Goal: Find specific page/section: Find specific page/section

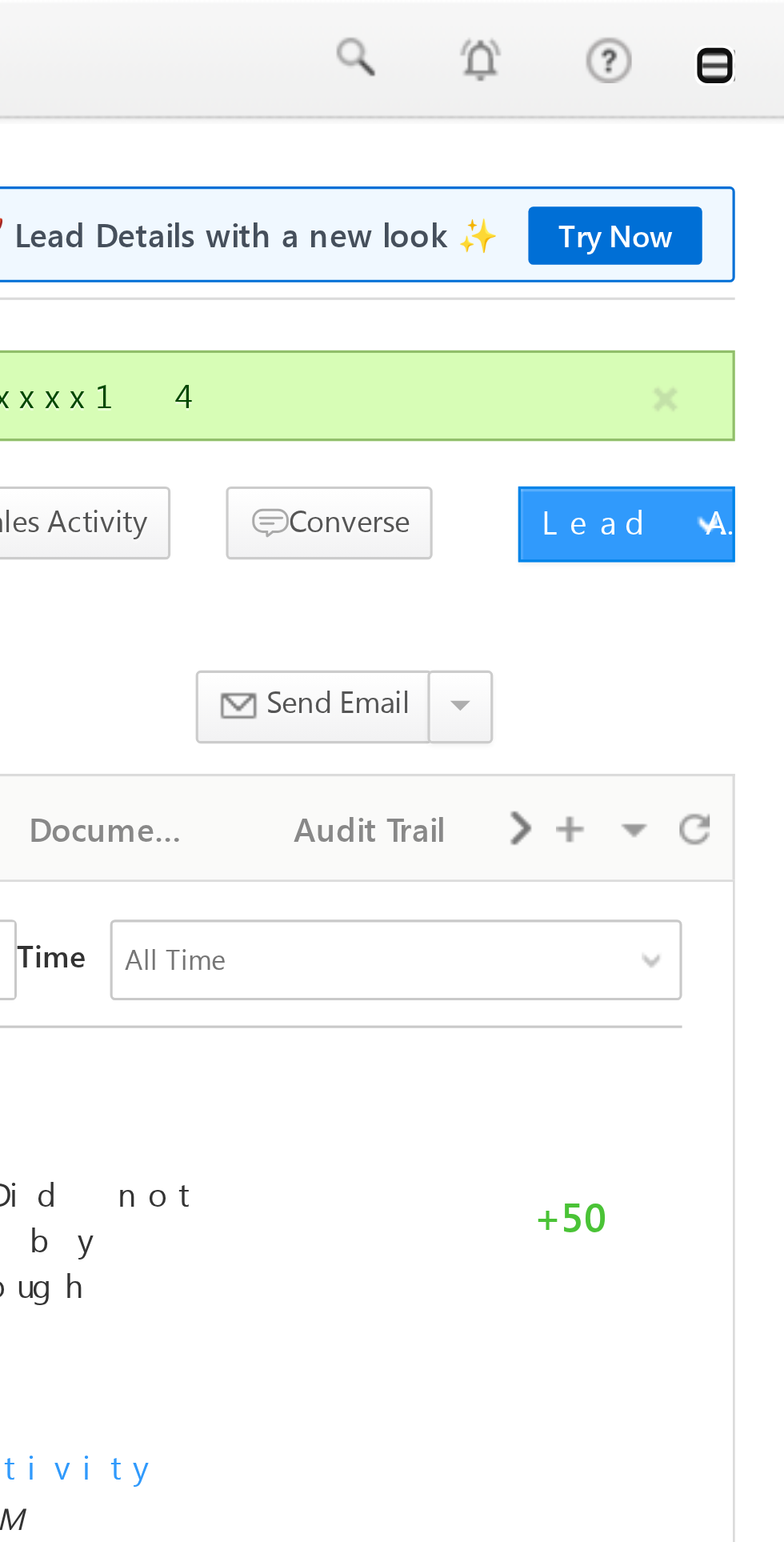
click at [763, 21] on link at bounding box center [762, 21] width 13 height 13
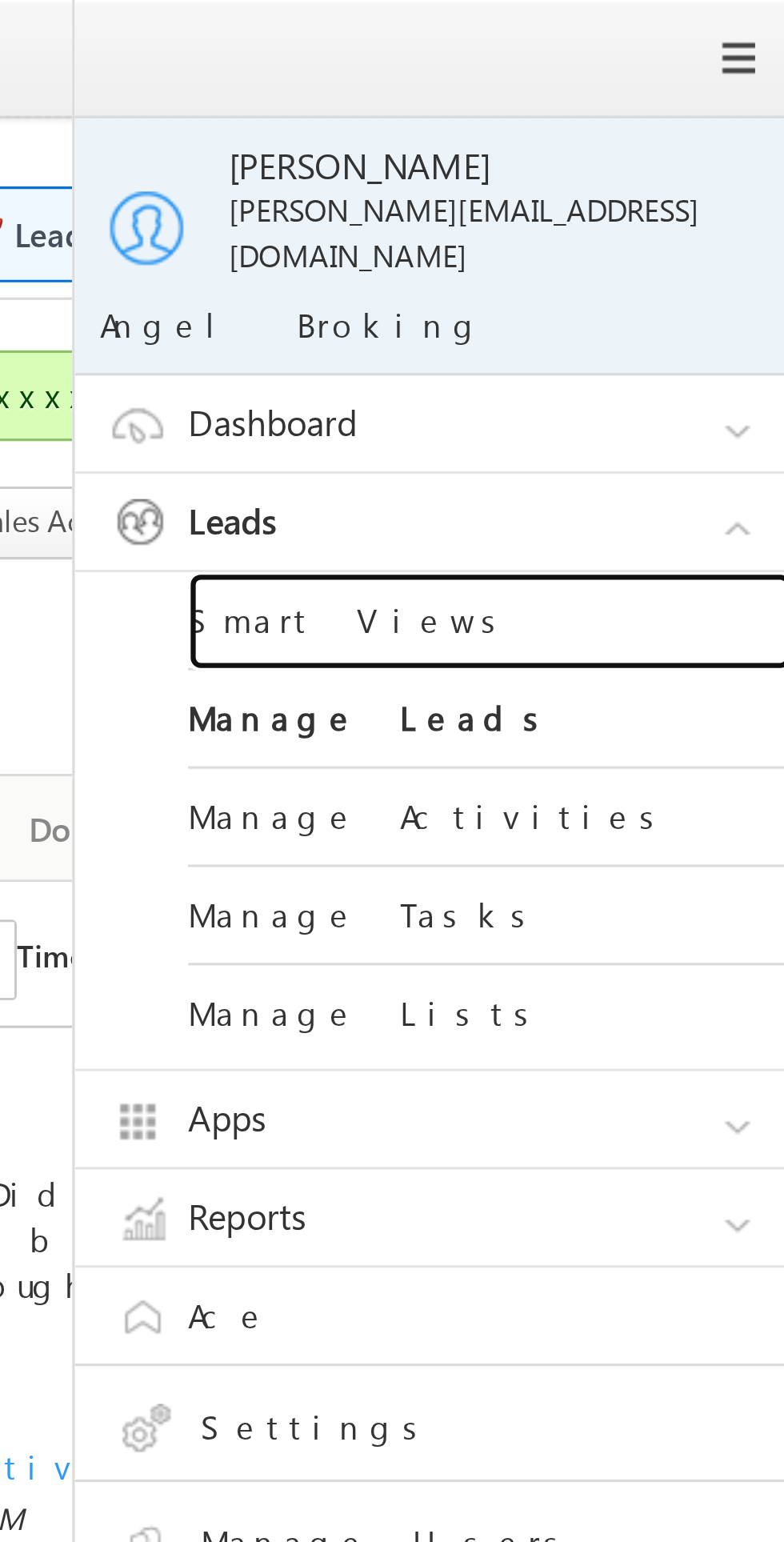
click at [646, 187] on link "Smart Views" at bounding box center [690, 197] width 192 height 31
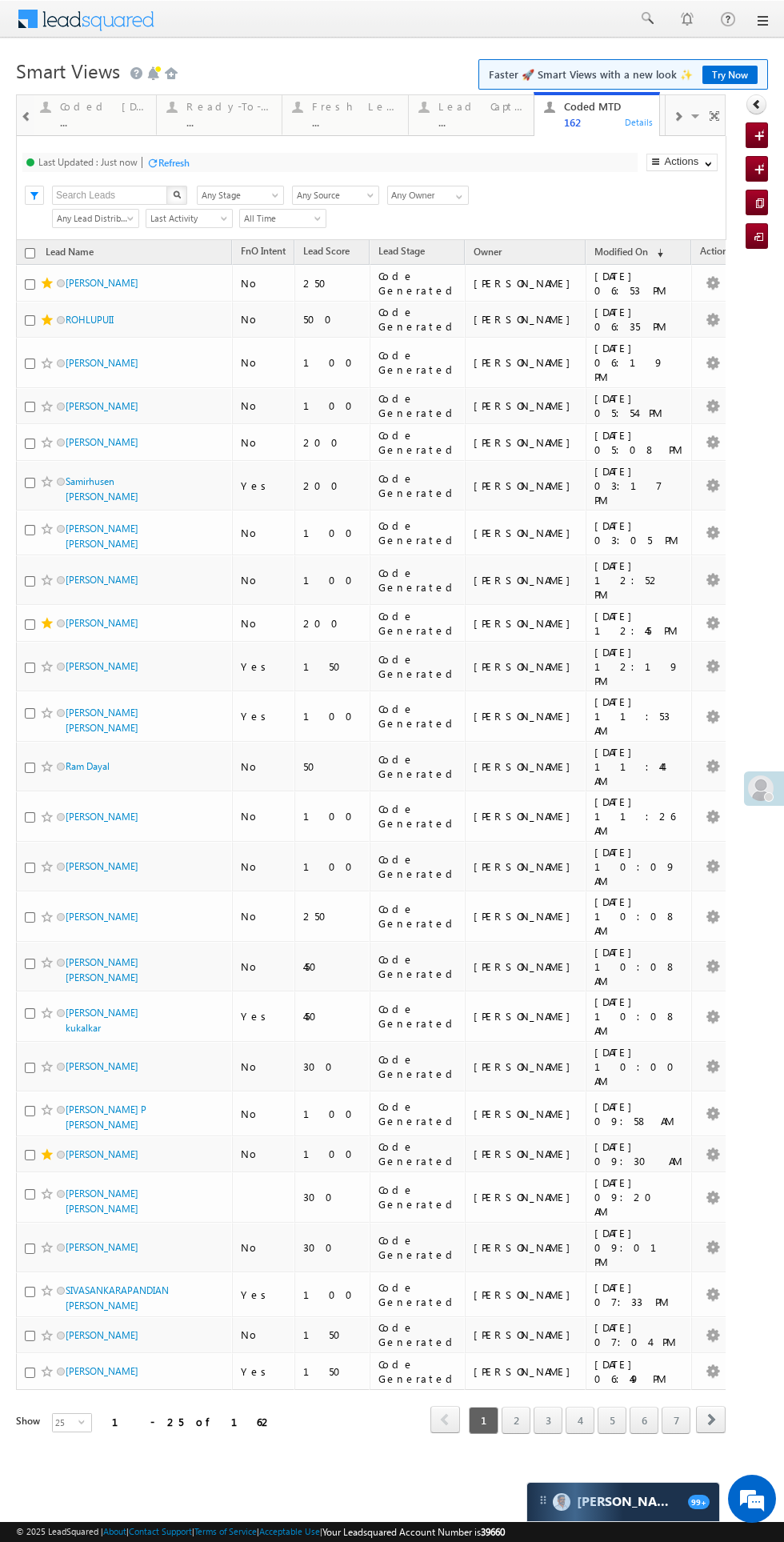
click at [100, 113] on div "Coded Today ..." at bounding box center [103, 113] width 87 height 31
